Goal: Task Accomplishment & Management: Use online tool/utility

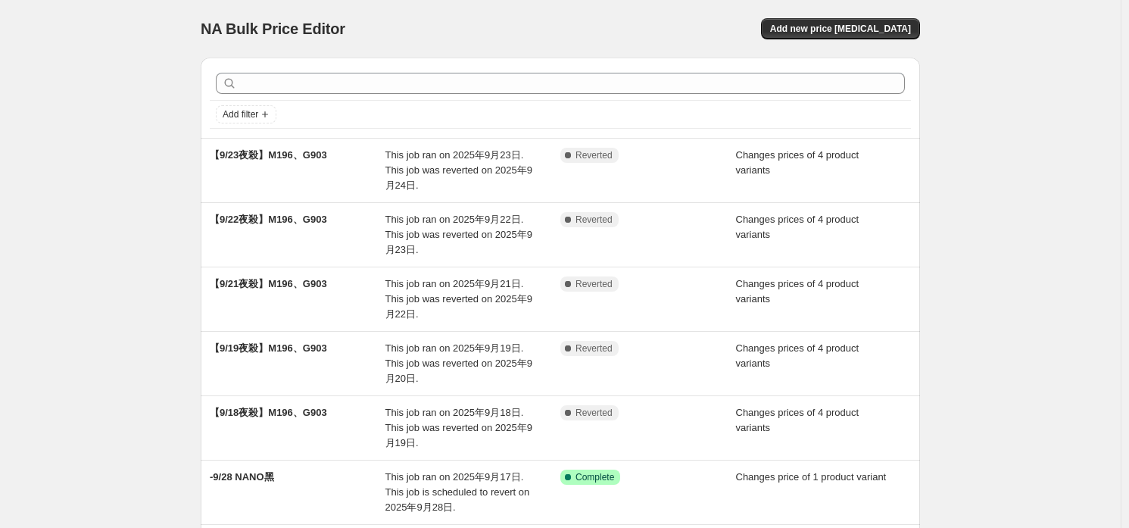
click at [1037, 296] on div "NA Bulk Price Editor. This page is ready NA Bulk Price Editor Add new price [ME…" at bounding box center [560, 465] width 1121 height 931
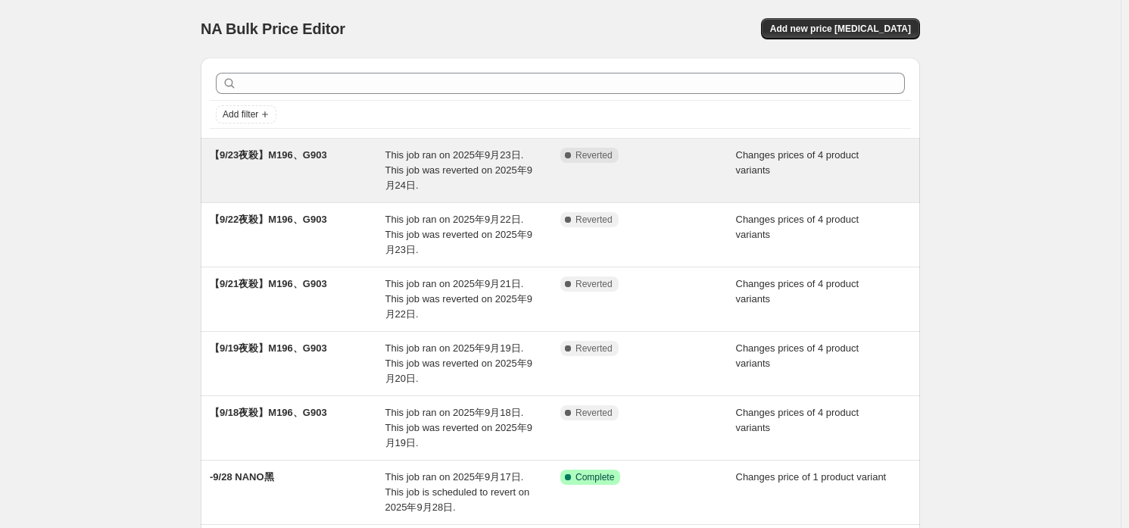
click at [697, 158] on div "Complete Reverted" at bounding box center [636, 155] width 153 height 15
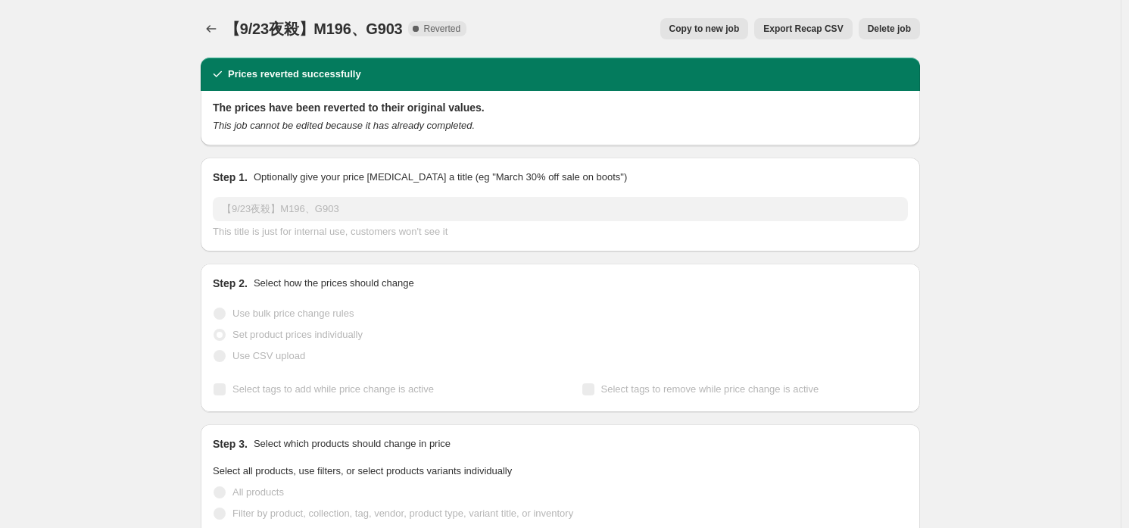
click at [716, 32] on span "Copy to new job" at bounding box center [704, 29] width 70 height 12
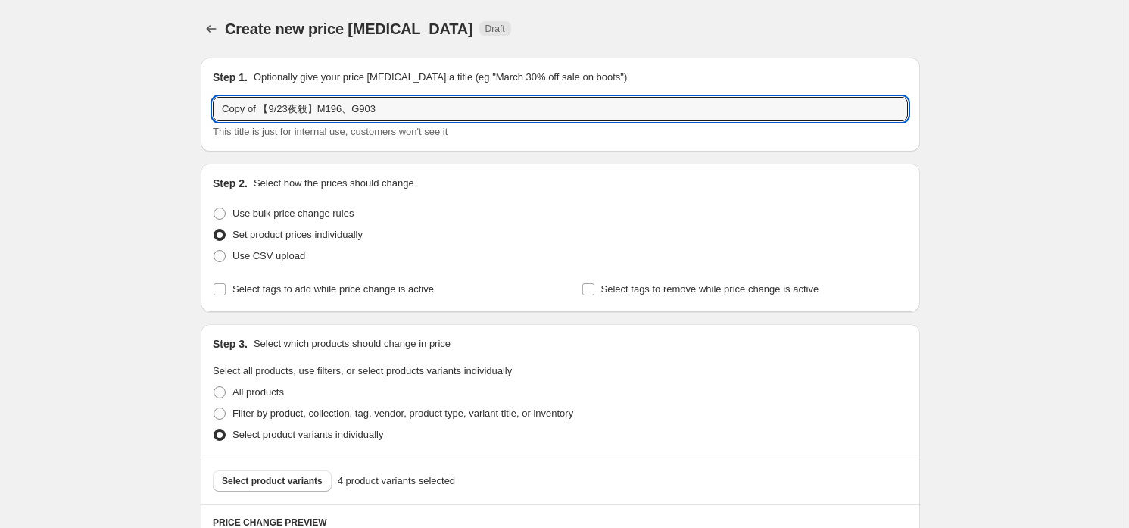
drag, startPoint x: 261, startPoint y: 111, endPoint x: 0, endPoint y: 95, distance: 261.0
type input "【9/23夜殺】M196、G903"
click at [247, 229] on span "Set product prices individually" at bounding box center [297, 234] width 130 height 11
click at [214, 229] on input "Set product prices individually" at bounding box center [214, 229] width 1 height 1
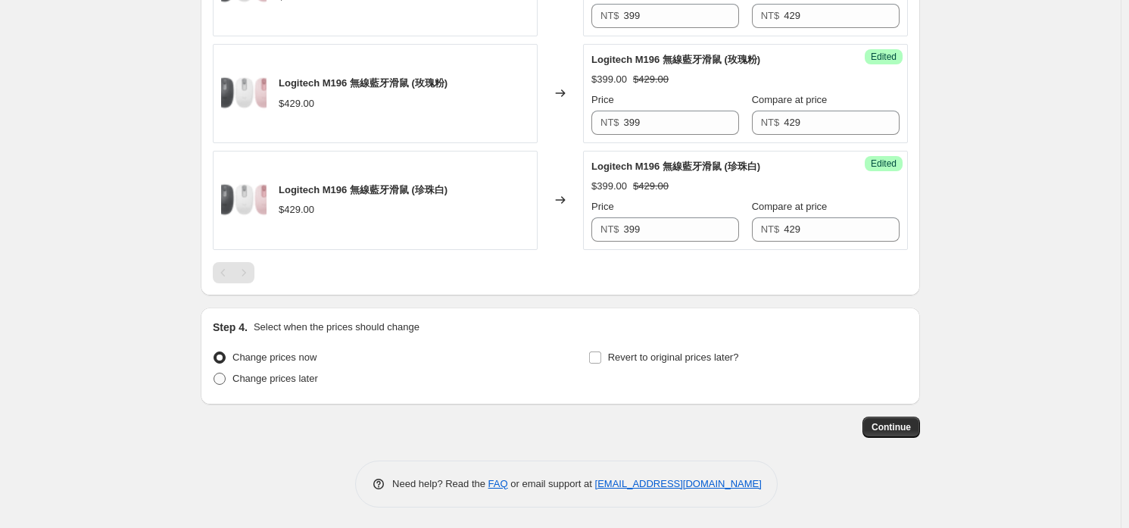
click at [282, 376] on span "Change prices later" at bounding box center [275, 378] width 86 height 11
click at [214, 373] on input "Change prices later" at bounding box center [214, 373] width 1 height 1
radio input "true"
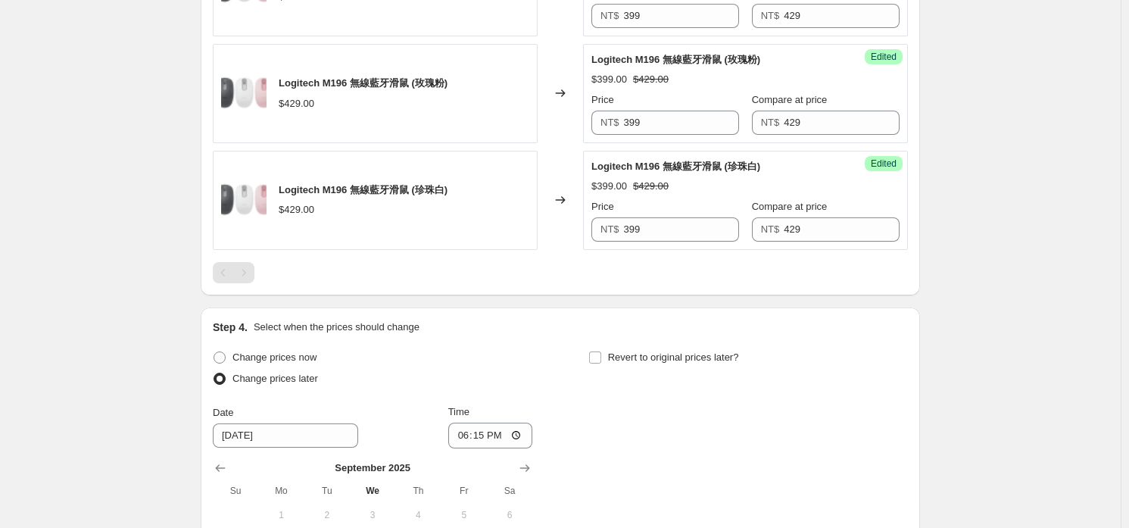
scroll to position [984, 0]
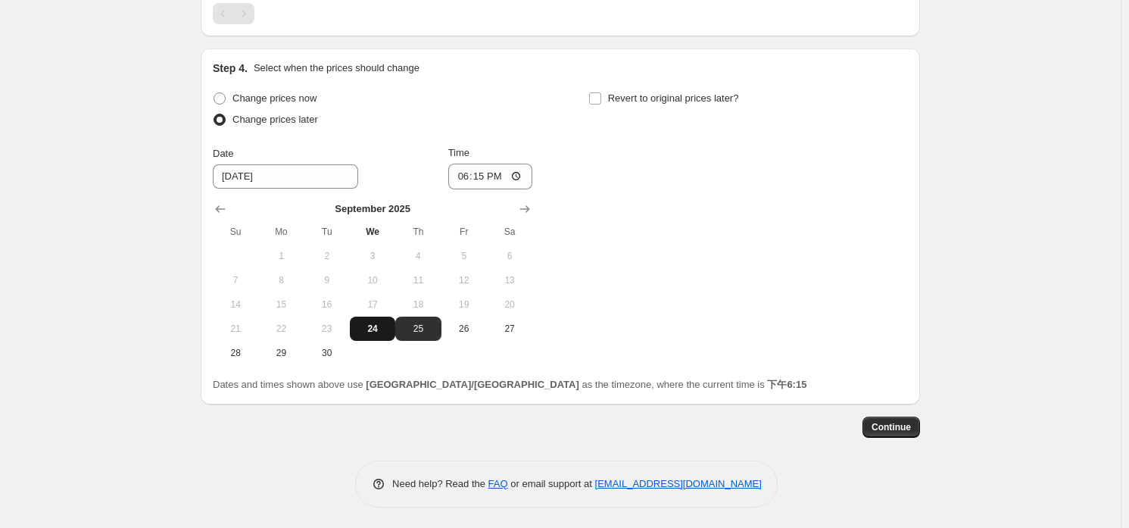
click at [382, 331] on span "24" at bounding box center [372, 329] width 33 height 12
type input "[DATE]"
click at [485, 176] on input "18:15" at bounding box center [490, 177] width 85 height 26
click at [522, 175] on input "20:00" at bounding box center [490, 177] width 85 height 26
type input "08:00"
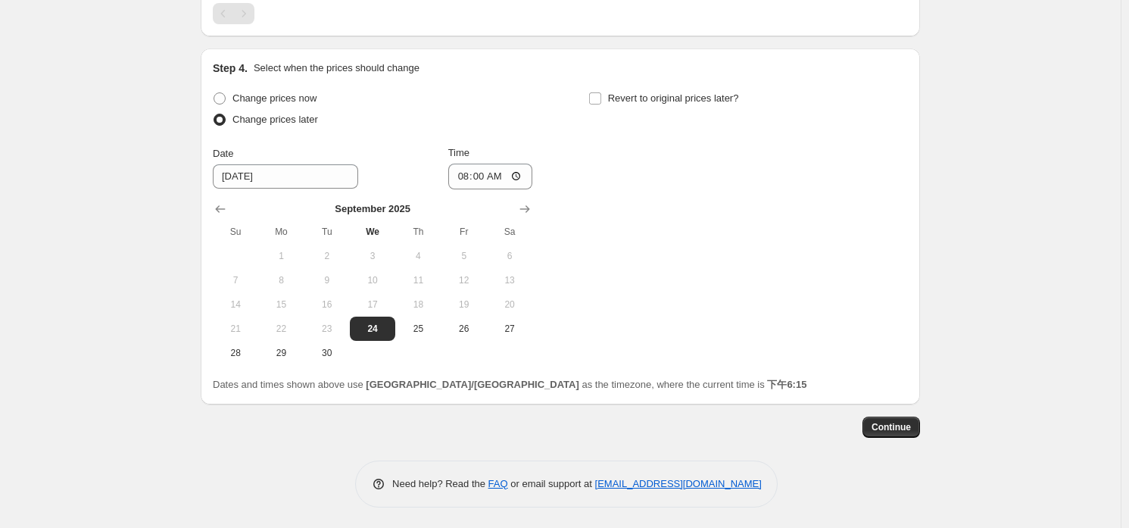
click at [613, 168] on div "Change prices now Change prices later Date [DATE] Time 08:00 [DATE] Su Mo Tu We…" at bounding box center [560, 226] width 695 height 277
click at [491, 179] on input "08:00" at bounding box center [490, 177] width 85 height 26
type input "09:00"
click at [586, 108] on div "Change prices now Change prices later Date [DATE] Time 09:00 [DATE] Su Mo Tu We…" at bounding box center [560, 226] width 695 height 277
click at [599, 104] on label "Revert to original prices later?" at bounding box center [663, 98] width 151 height 21
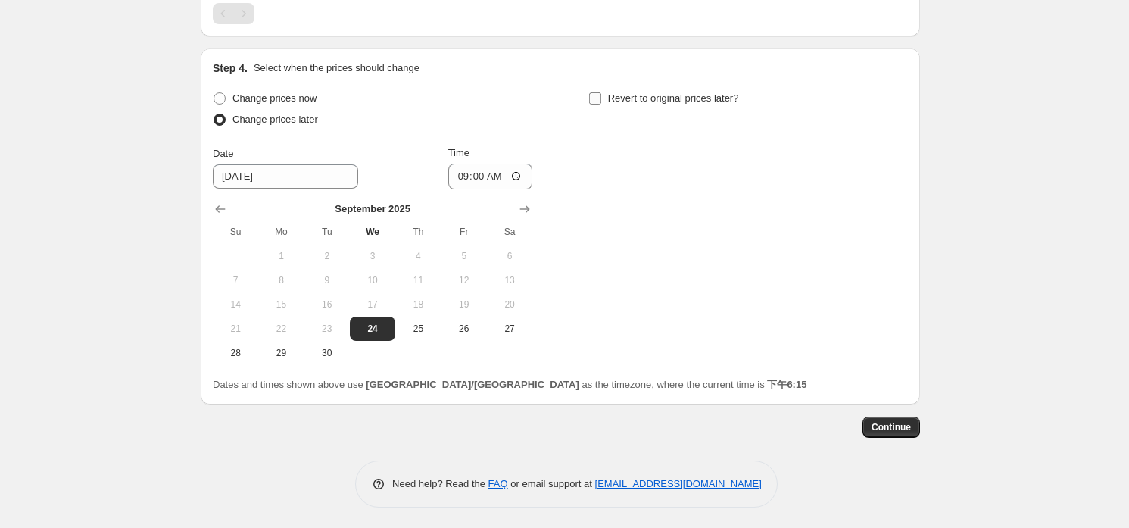
click at [599, 104] on input "Revert to original prices later?" at bounding box center [595, 98] width 12 height 12
checkbox input "true"
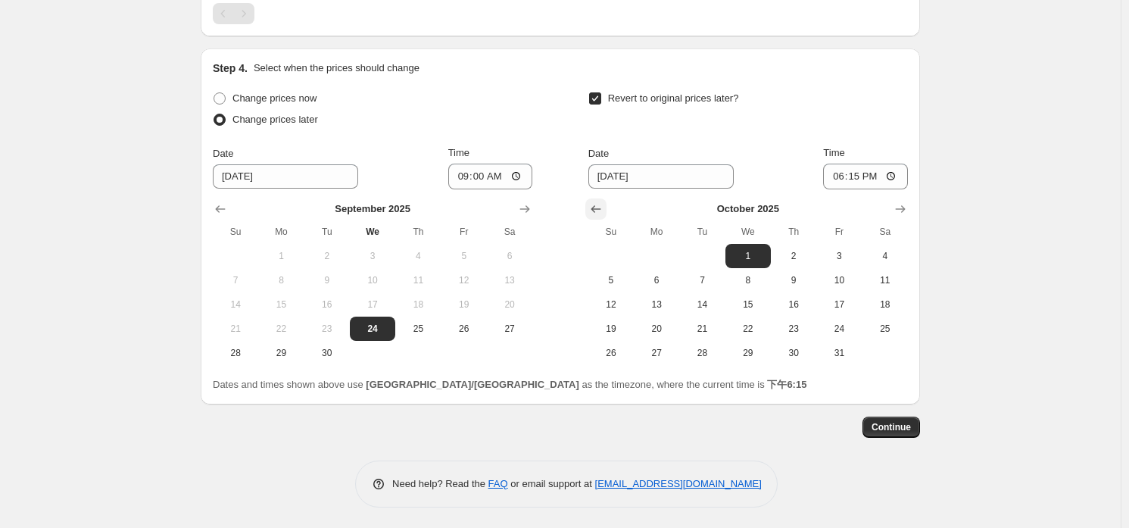
click at [607, 209] on button "Show previous month, September 2025" at bounding box center [595, 208] width 21 height 21
click at [785, 323] on span "25" at bounding box center [793, 329] width 33 height 12
type input "[DATE]"
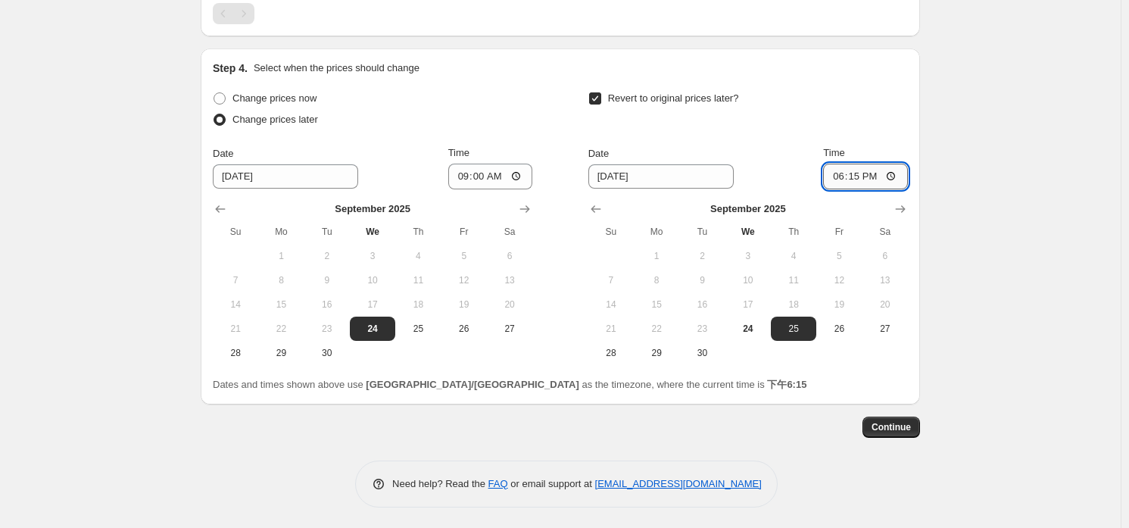
click at [863, 179] on input "18:15" at bounding box center [865, 177] width 85 height 26
type input "20:30"
click at [864, 105] on div "Revert to original prices later?" at bounding box center [748, 110] width 320 height 45
click at [910, 422] on span "Continue" at bounding box center [891, 427] width 39 height 12
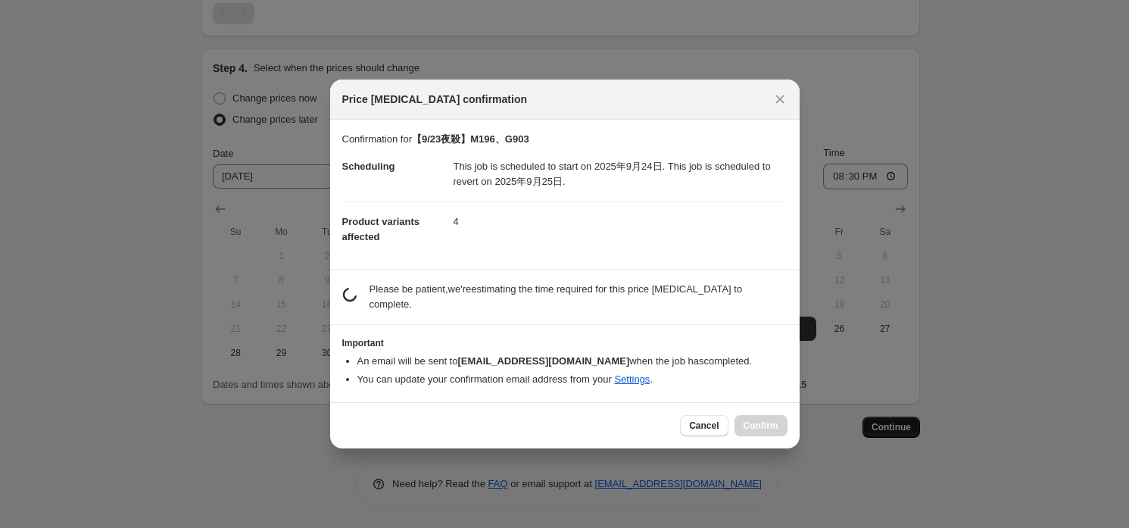
scroll to position [0, 0]
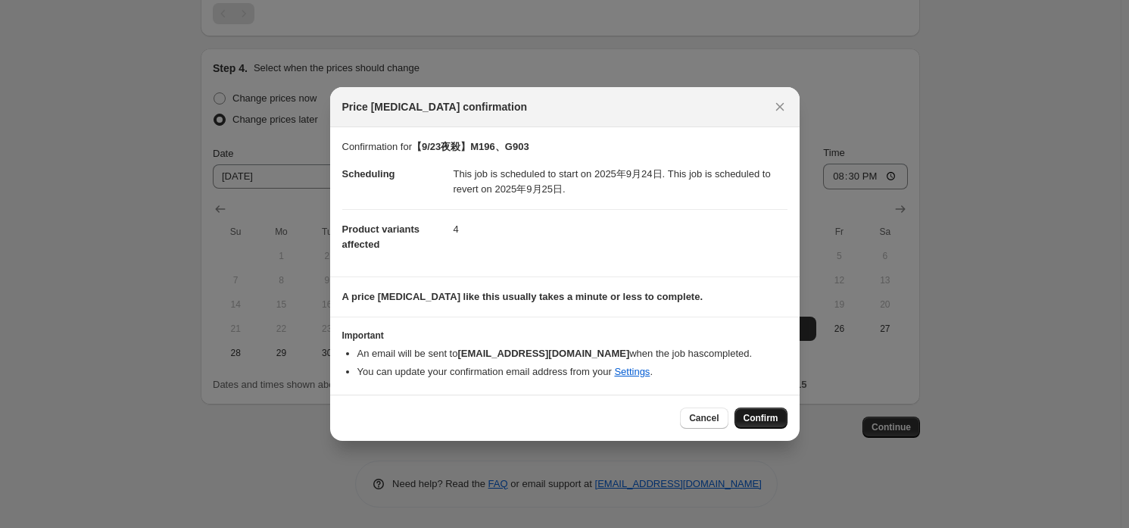
click at [758, 407] on button "Confirm" at bounding box center [761, 417] width 53 height 21
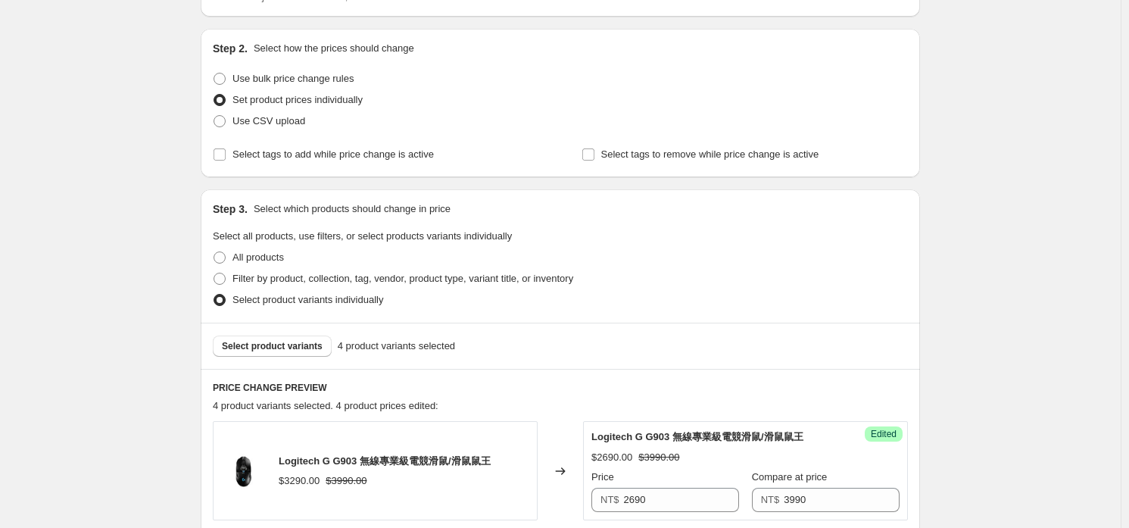
scroll to position [76, 0]
